Goal: Information Seeking & Learning: Check status

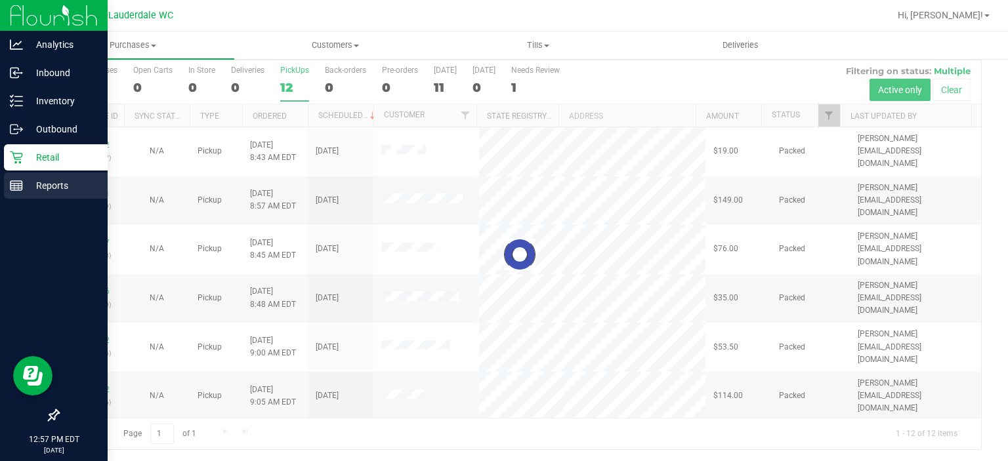
click at [23, 184] on p "Reports" at bounding box center [62, 186] width 79 height 16
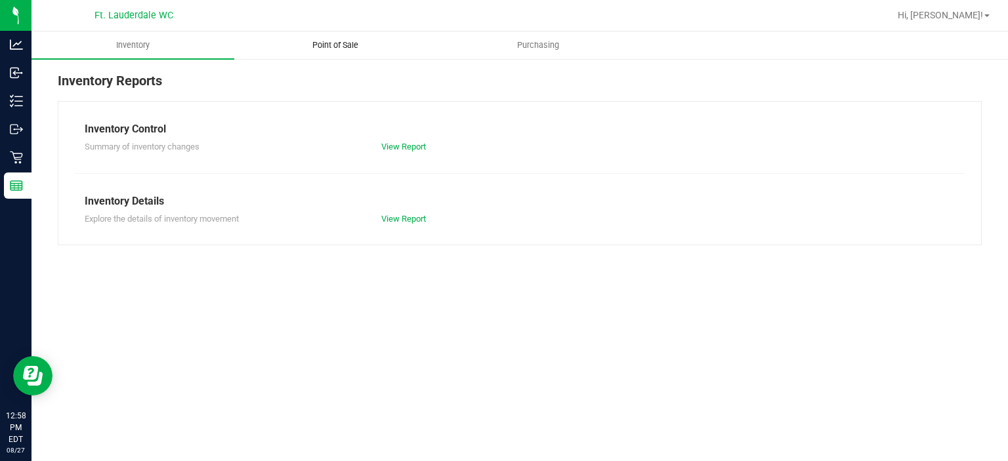
click at [322, 39] on uib-tab-heading "Point of Sale" at bounding box center [335, 45] width 201 height 26
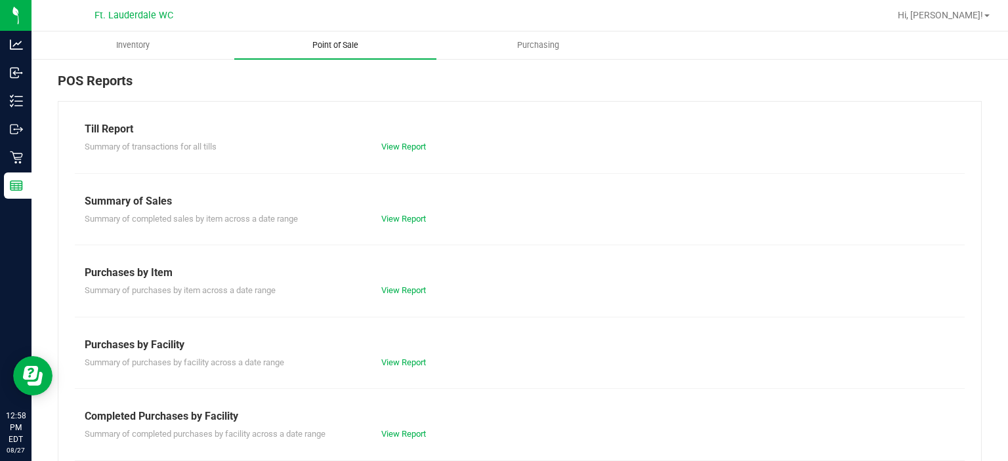
scroll to position [227, 0]
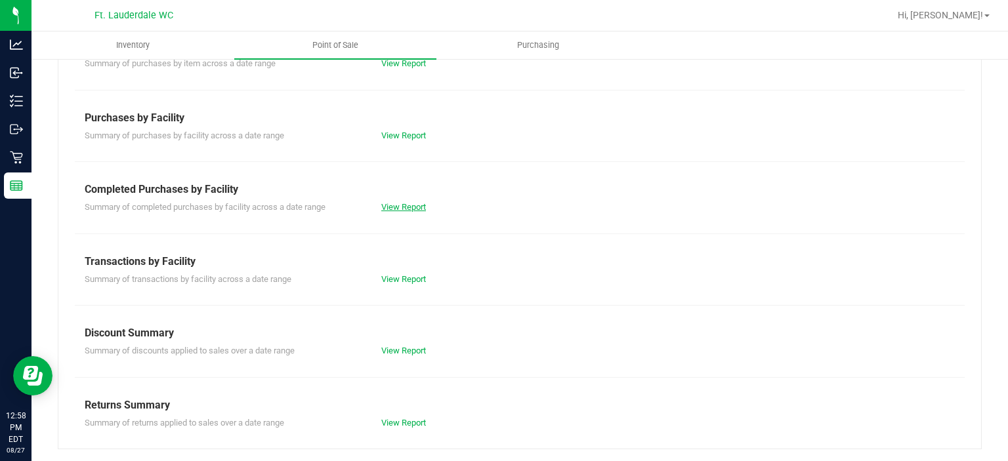
click at [390, 209] on link "View Report" at bounding box center [403, 207] width 45 height 10
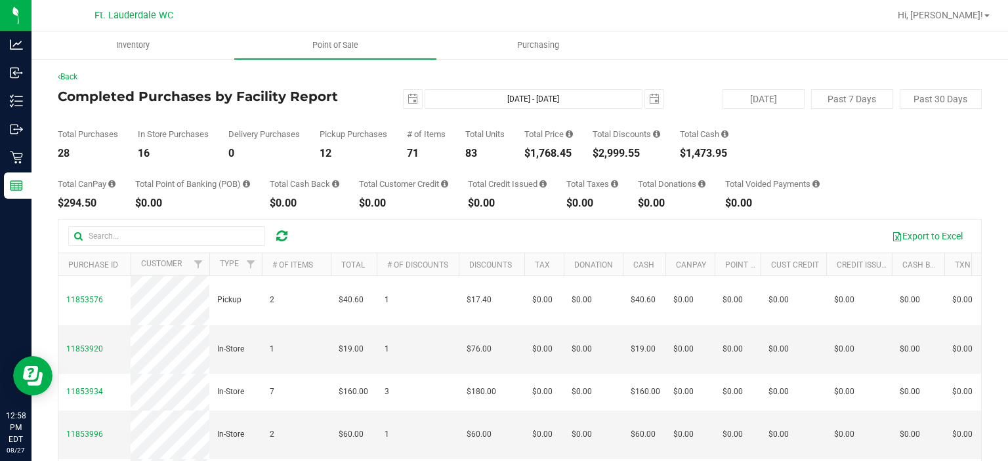
drag, startPoint x: 532, startPoint y: 153, endPoint x: 576, endPoint y: 154, distance: 43.3
click at [573, 154] on div "$1,768.45" at bounding box center [548, 153] width 49 height 11
copy div "1,768.45"
